Goal: Information Seeking & Learning: Learn about a topic

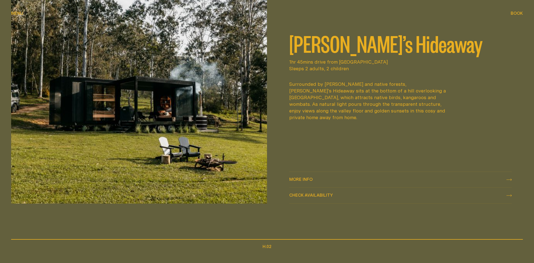
scroll to position [339, 0]
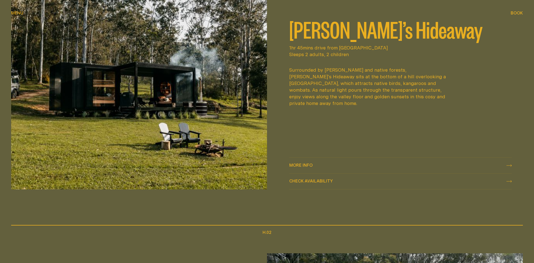
click at [507, 163] on div "More info More info" at bounding box center [400, 165] width 222 height 7
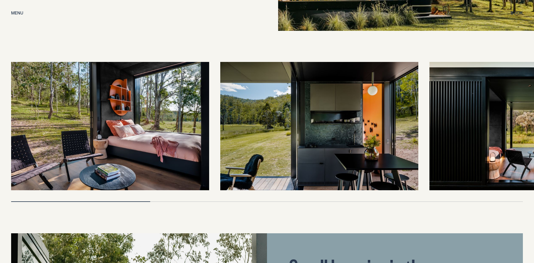
scroll to position [1219, 0]
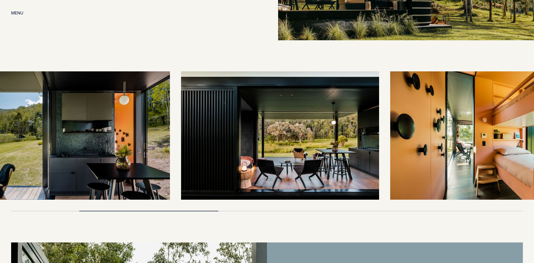
drag, startPoint x: 450, startPoint y: 148, endPoint x: 143, endPoint y: 137, distance: 307.7
click at [181, 138] on img at bounding box center [280, 135] width 198 height 129
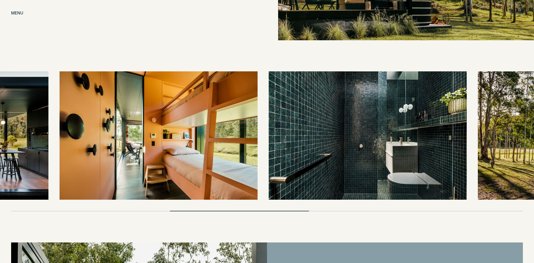
drag, startPoint x: 398, startPoint y: 140, endPoint x: 200, endPoint y: 131, distance: 197.9
click at [202, 132] on img at bounding box center [158, 135] width 198 height 129
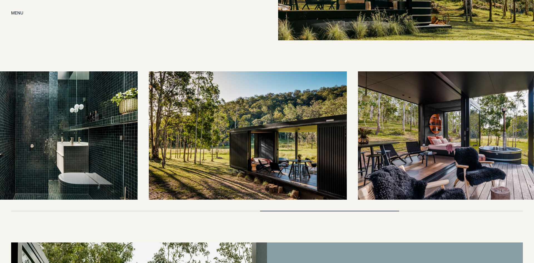
drag, startPoint x: 377, startPoint y: 138, endPoint x: 204, endPoint y: 130, distance: 173.1
click at [204, 132] on img at bounding box center [248, 135] width 198 height 129
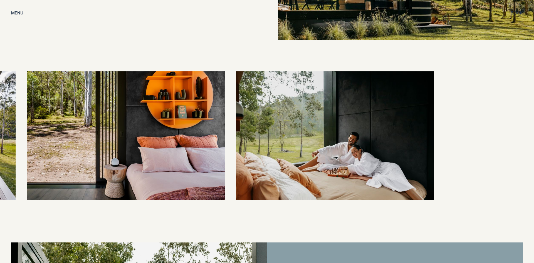
drag, startPoint x: 428, startPoint y: 137, endPoint x: 237, endPoint y: 125, distance: 190.5
click at [260, 130] on img at bounding box center [335, 135] width 198 height 129
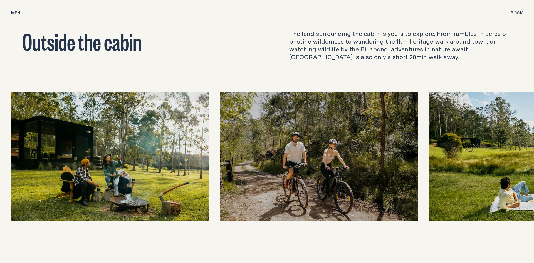
scroll to position [1758, 0]
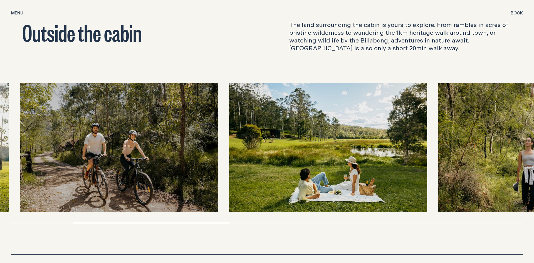
drag, startPoint x: 343, startPoint y: 169, endPoint x: 123, endPoint y: 149, distance: 220.8
click at [122, 151] on img at bounding box center [119, 147] width 198 height 129
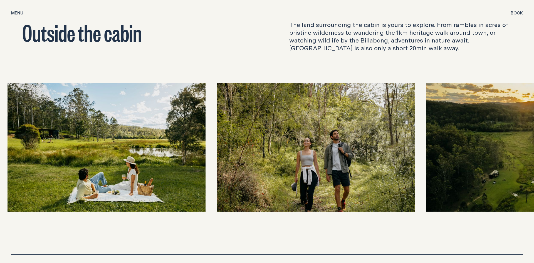
drag, startPoint x: 338, startPoint y: 150, endPoint x: 225, endPoint y: 149, distance: 112.9
click at [226, 150] on img at bounding box center [316, 147] width 198 height 129
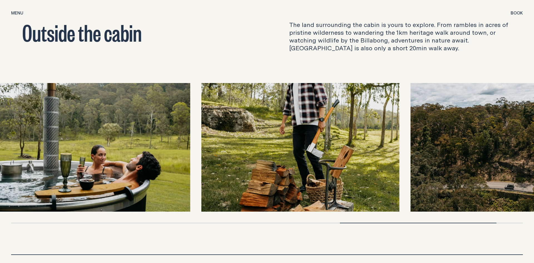
drag, startPoint x: 431, startPoint y: 145, endPoint x: 127, endPoint y: 135, distance: 304.6
click at [127, 135] on div at bounding box center [267, 147] width 512 height 129
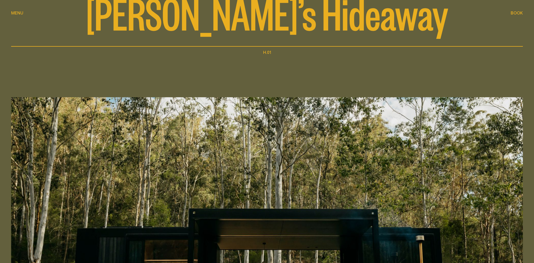
scroll to position [0, 0]
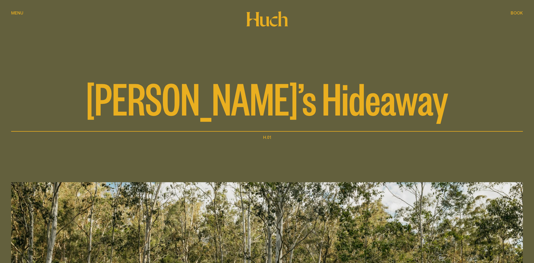
click at [21, 13] on div "Menu Menu" at bounding box center [17, 13] width 12 height 4
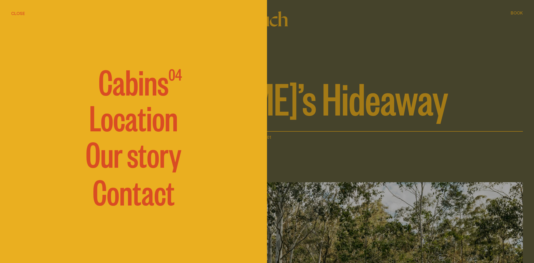
click at [133, 86] on span "Cabins" at bounding box center [133, 80] width 70 height 33
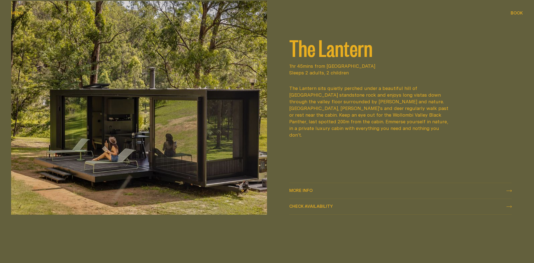
scroll to position [879, 0]
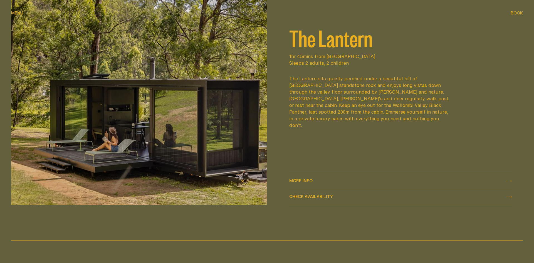
click at [300, 181] on span "More info" at bounding box center [300, 181] width 23 height 4
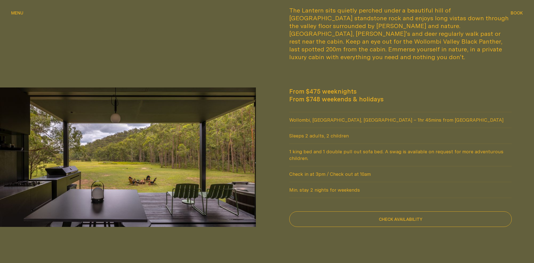
scroll to position [482, 0]
click at [168, 149] on img at bounding box center [128, 157] width 256 height 140
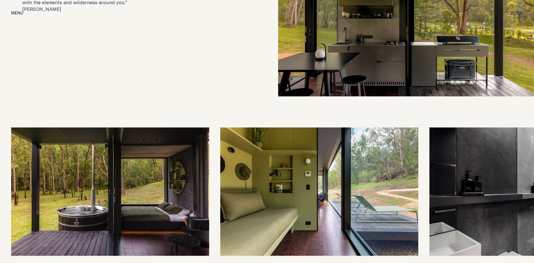
scroll to position [1219, 0]
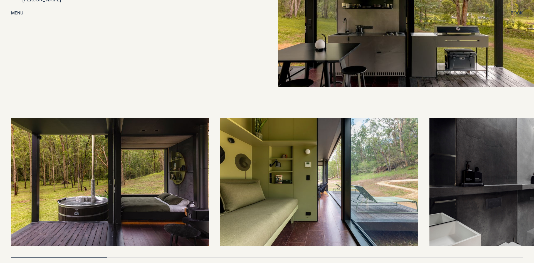
click at [157, 175] on img at bounding box center [110, 182] width 198 height 129
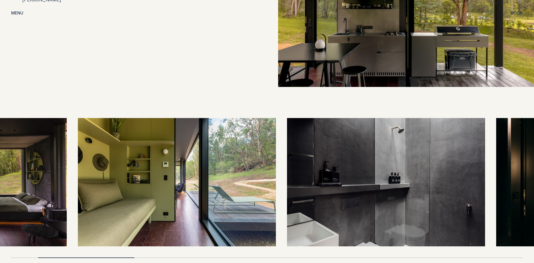
drag, startPoint x: 341, startPoint y: 180, endPoint x: 152, endPoint y: 170, distance: 188.5
click at [153, 171] on img at bounding box center [177, 182] width 198 height 129
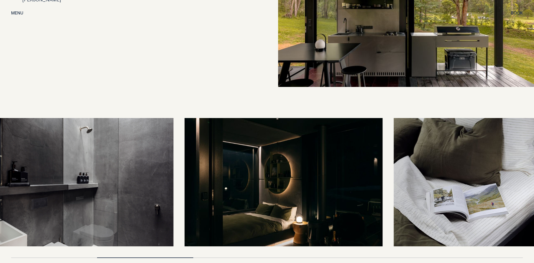
drag, startPoint x: 392, startPoint y: 181, endPoint x: 234, endPoint y: 181, distance: 158.2
click at [237, 181] on img at bounding box center [284, 182] width 198 height 129
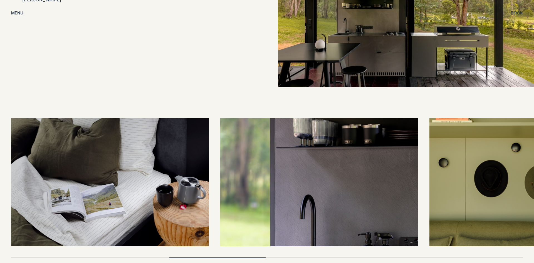
drag, startPoint x: 491, startPoint y: 178, endPoint x: 385, endPoint y: 182, distance: 106.8
click at [385, 182] on div at bounding box center [267, 182] width 512 height 129
drag, startPoint x: 333, startPoint y: 182, endPoint x: 190, endPoint y: 171, distance: 143.9
click at [220, 172] on img at bounding box center [319, 182] width 198 height 129
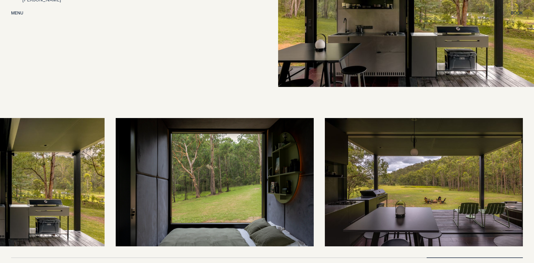
click at [406, 184] on img at bounding box center [424, 182] width 198 height 129
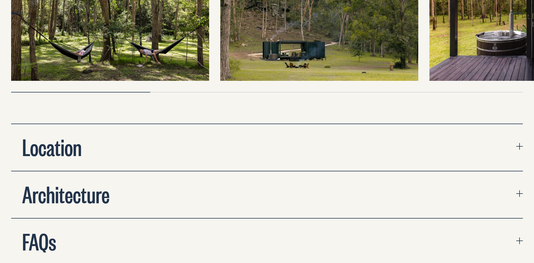
scroll to position [1985, 0]
